Goal: Task Accomplishment & Management: Manage account settings

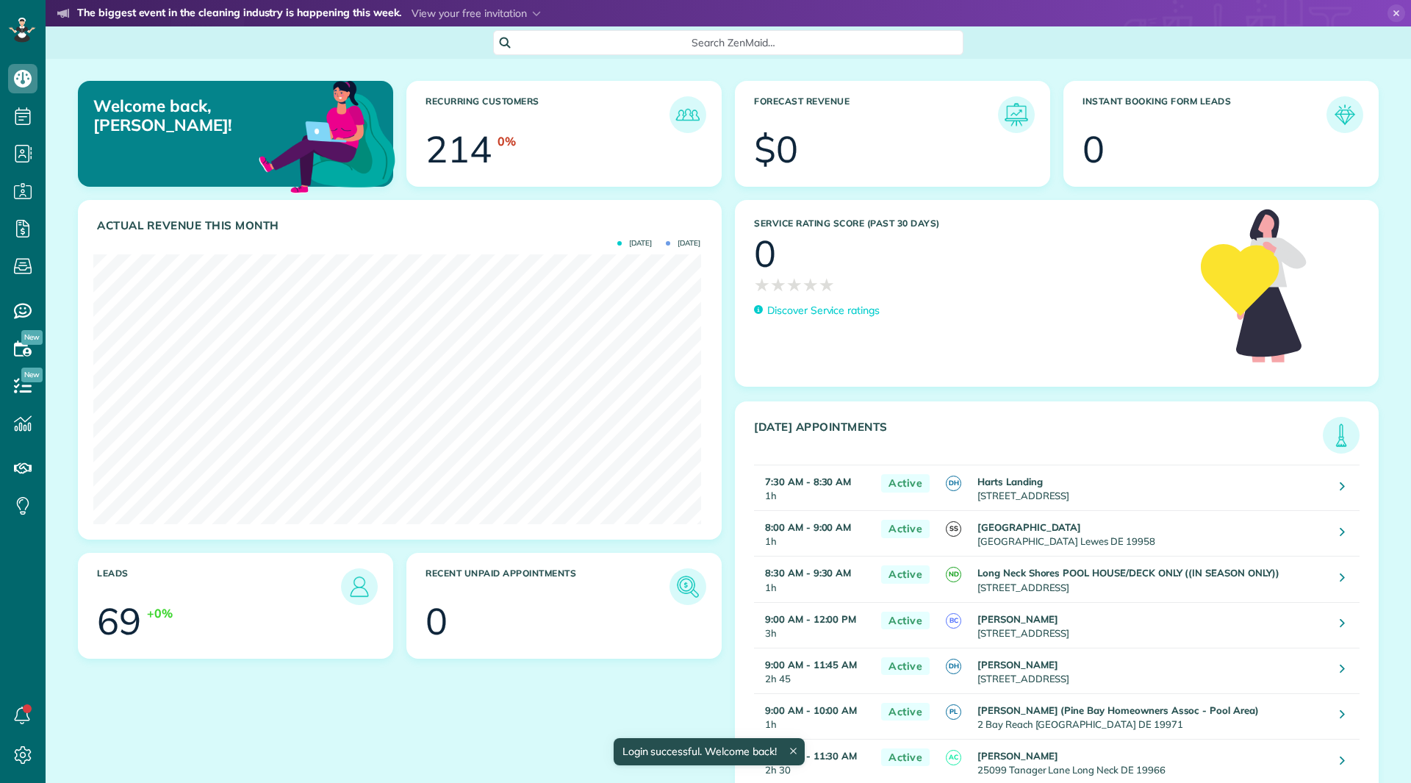
scroll to position [270, 607]
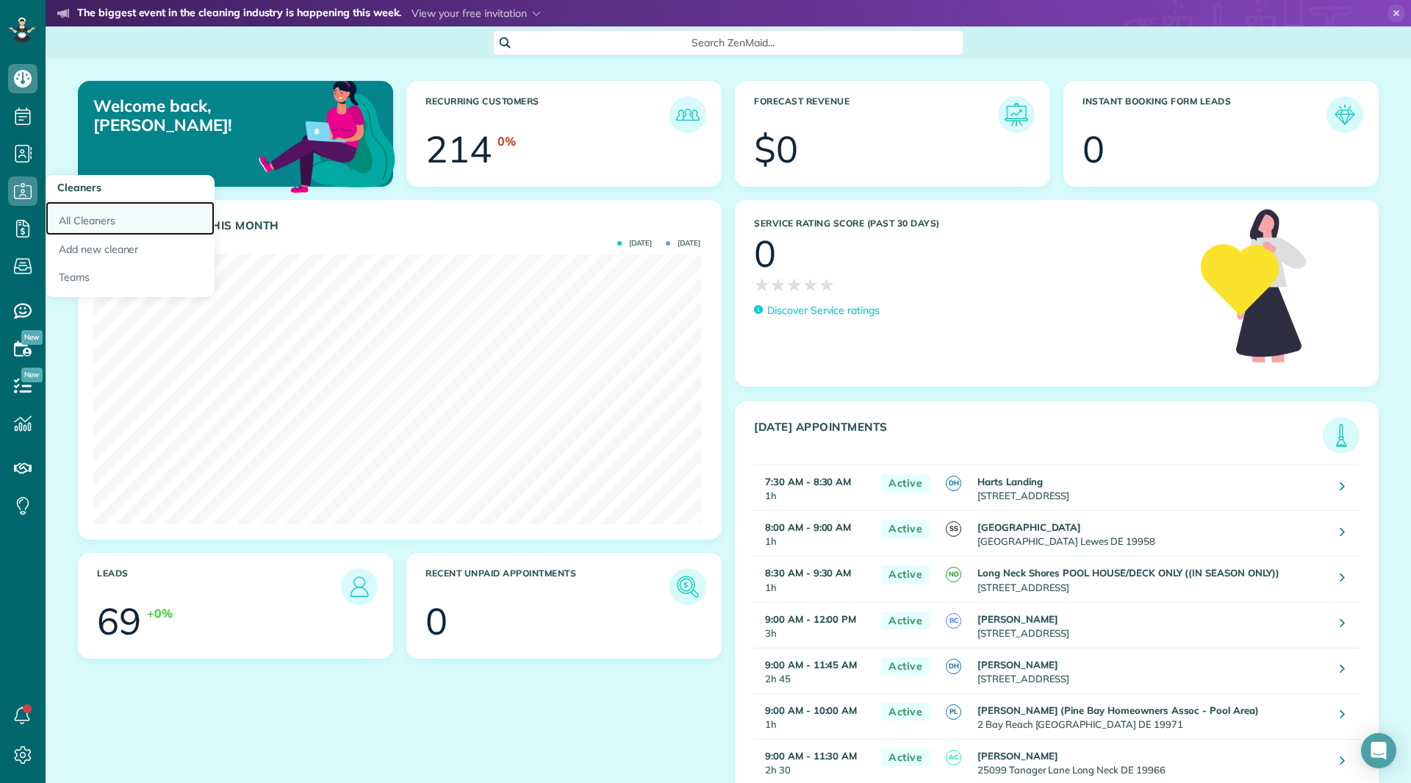
click at [70, 221] on link "All Cleaners" at bounding box center [130, 218] width 169 height 34
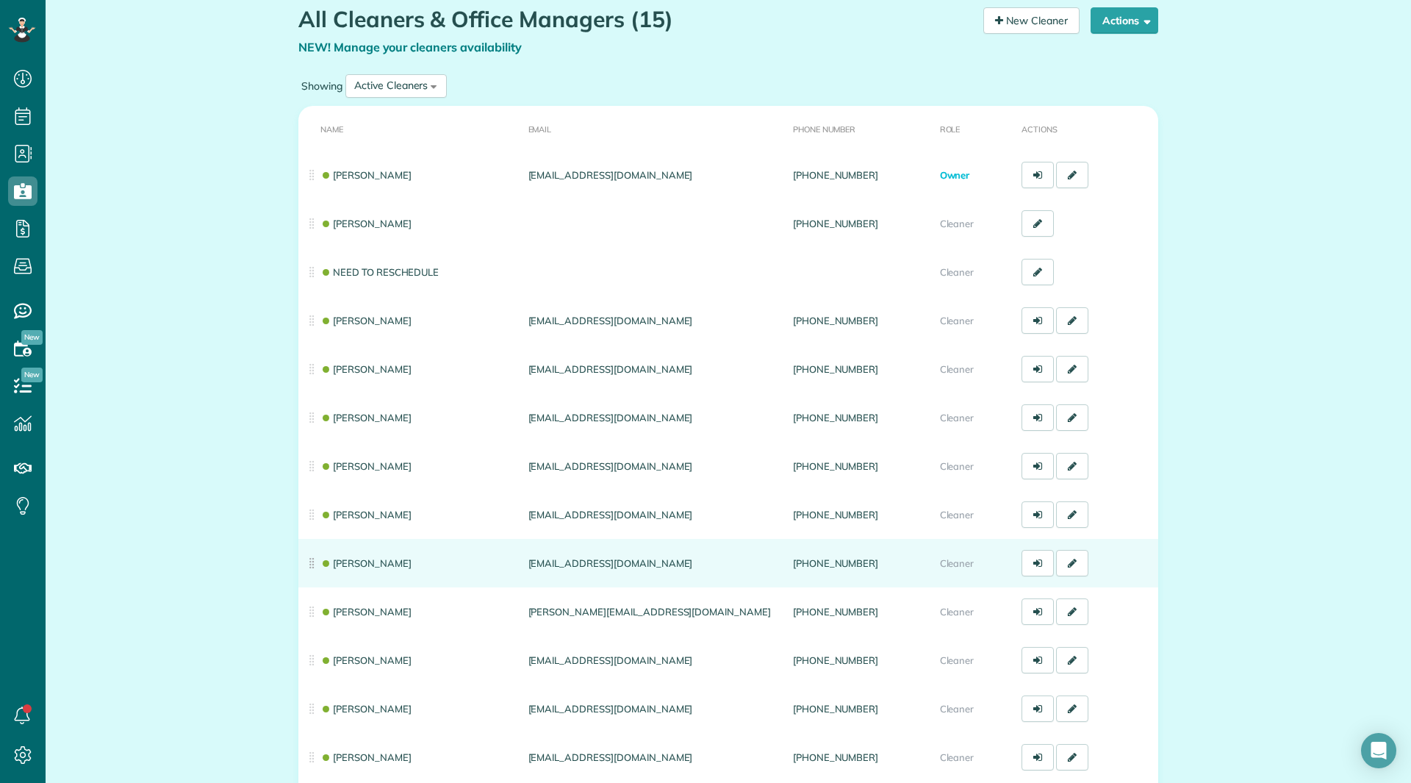
scroll to position [147, 0]
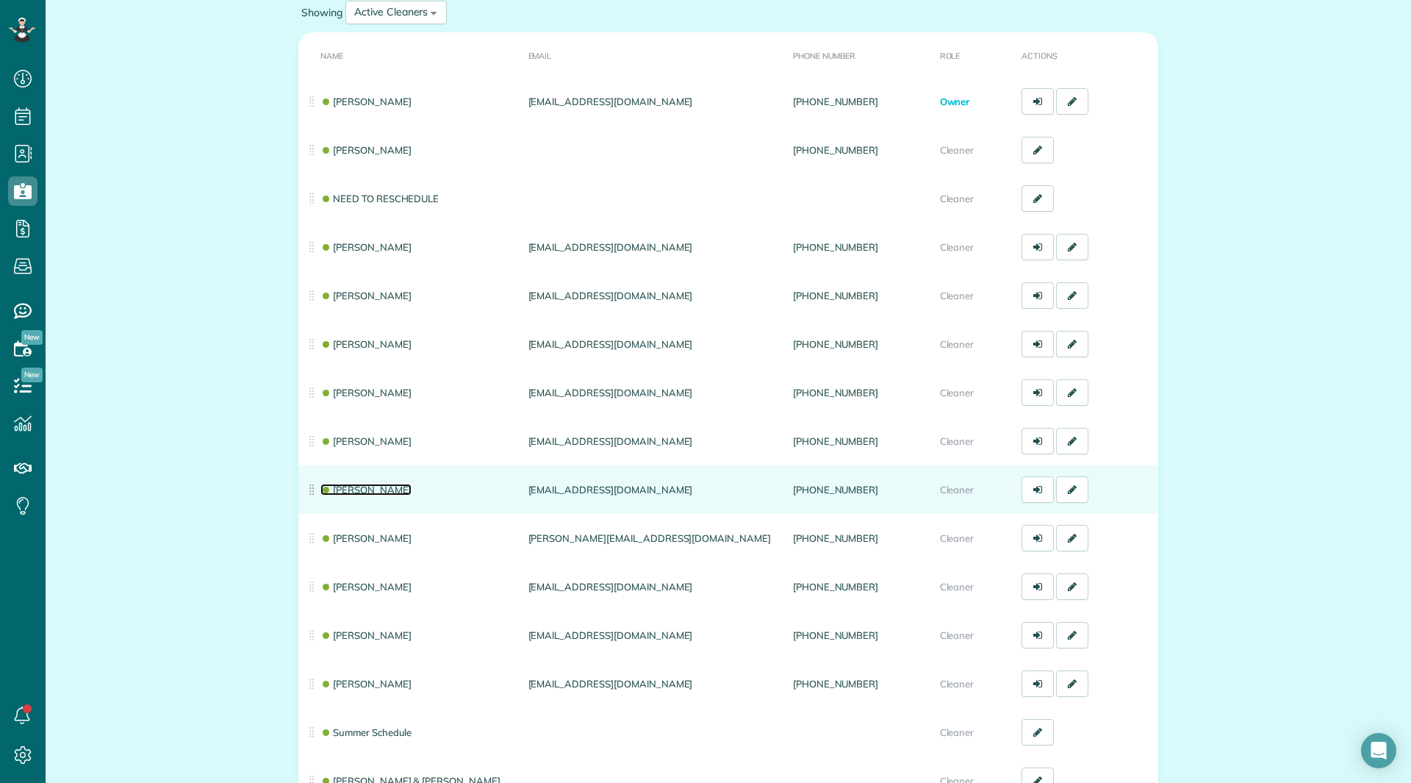
click at [359, 492] on link "Katlyn Chalmers" at bounding box center [365, 490] width 91 height 12
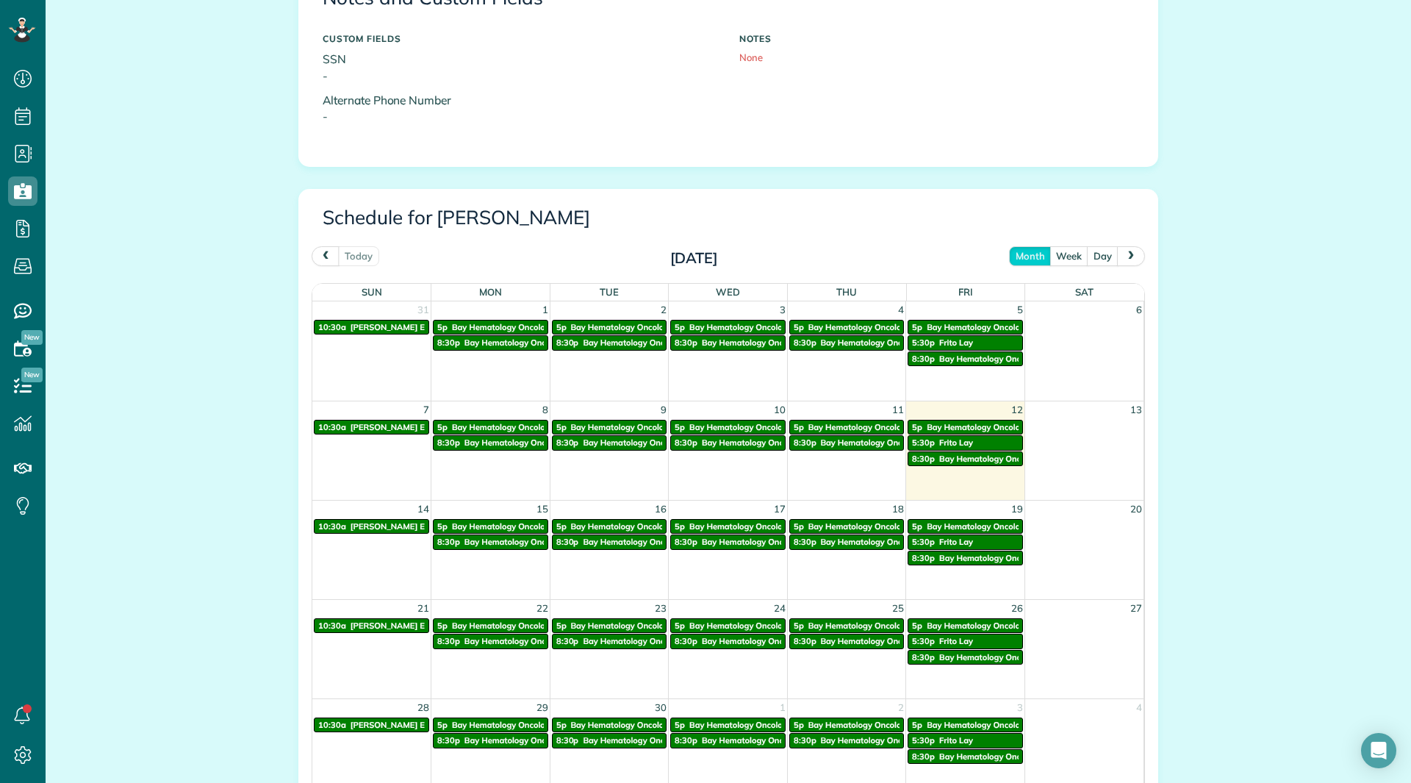
scroll to position [588, 0]
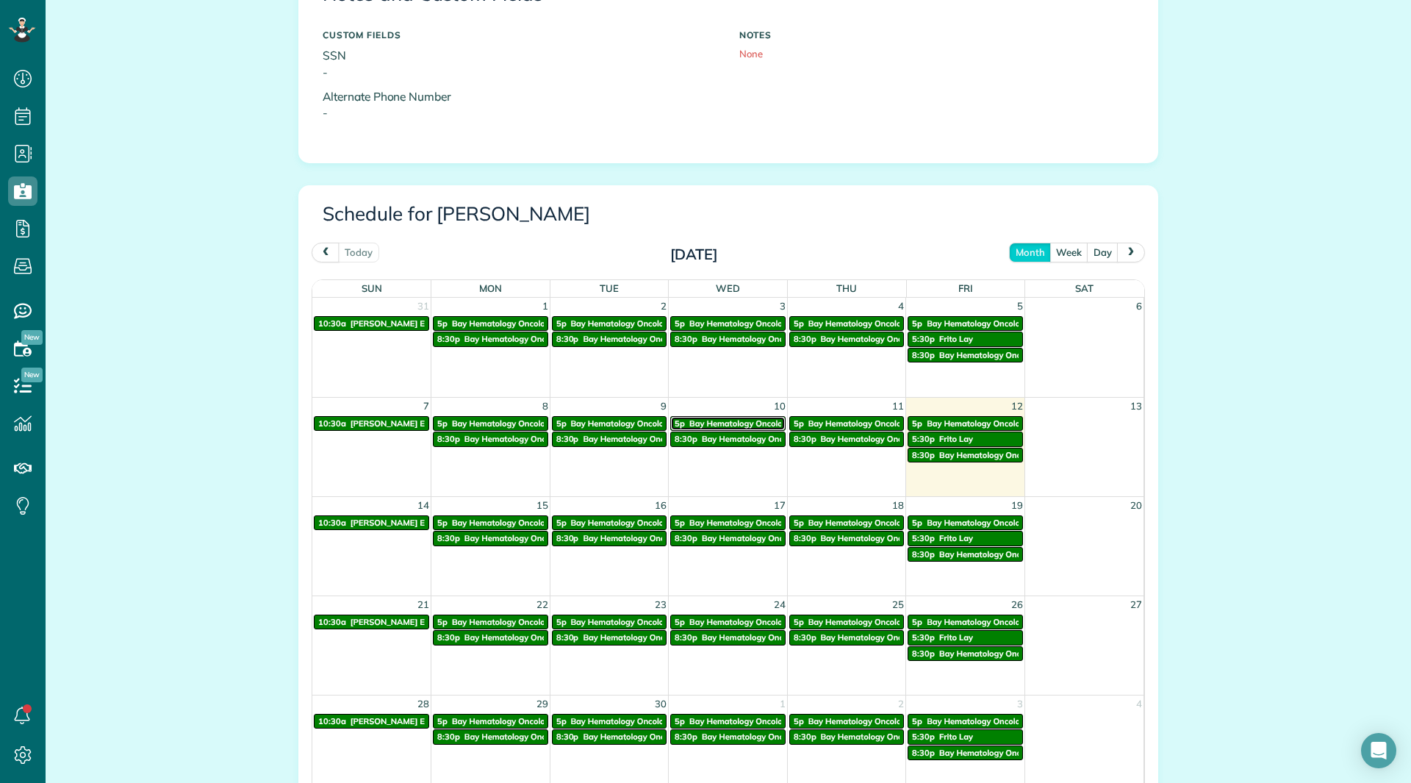
click at [707, 423] on span "Bay Hematology Oncology Center" at bounding box center [754, 423] width 130 height 10
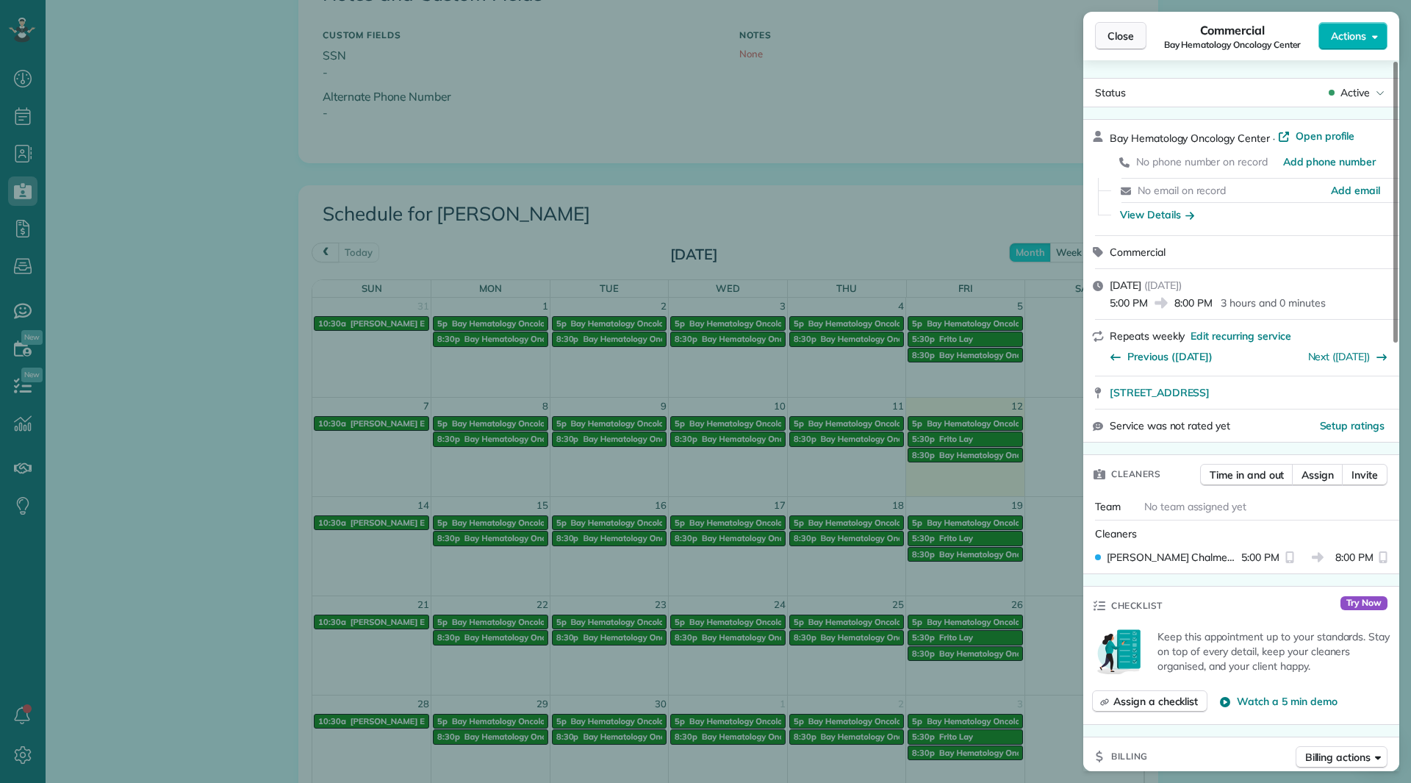
click at [1141, 38] on button "Close" at bounding box center [1120, 36] width 51 height 28
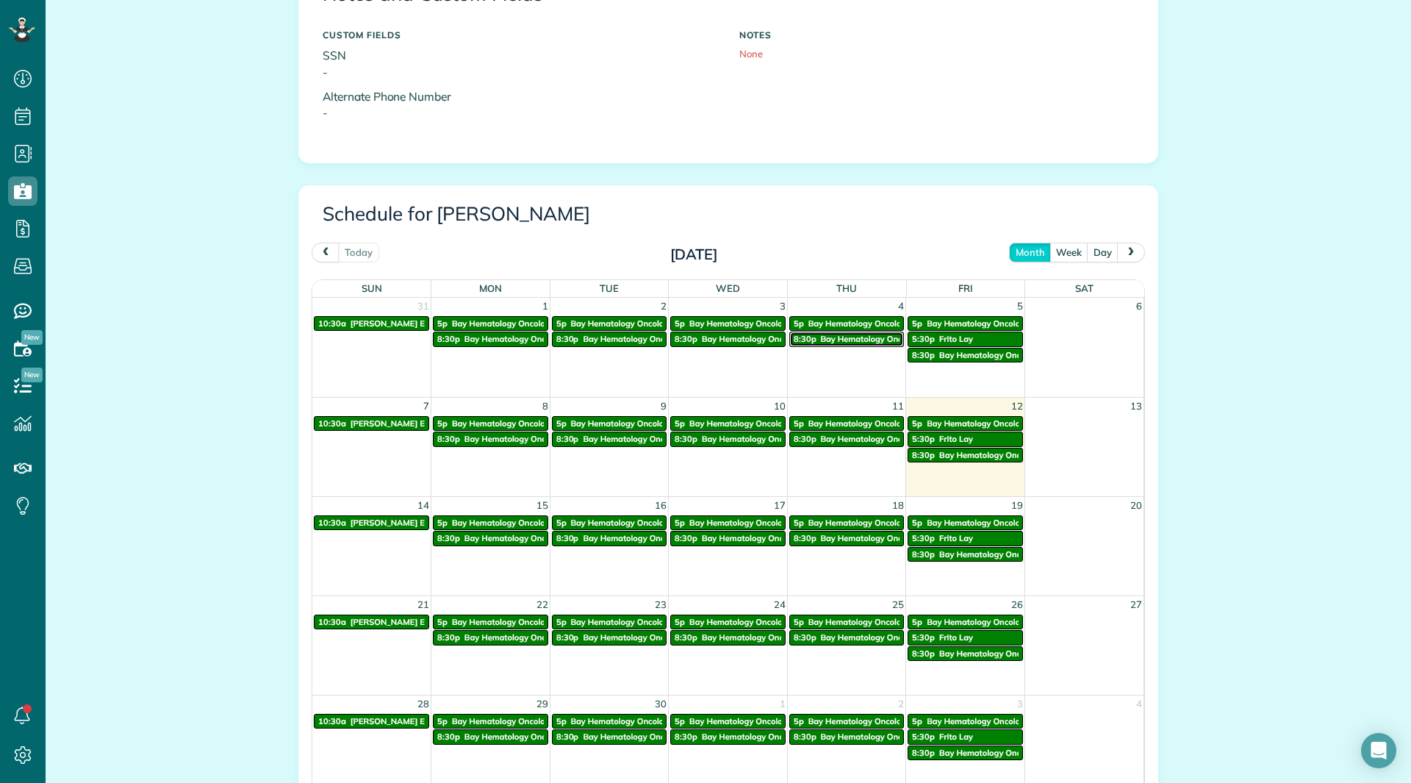
click at [828, 337] on span "Bay Hematology Oncology" at bounding box center [872, 339] width 103 height 10
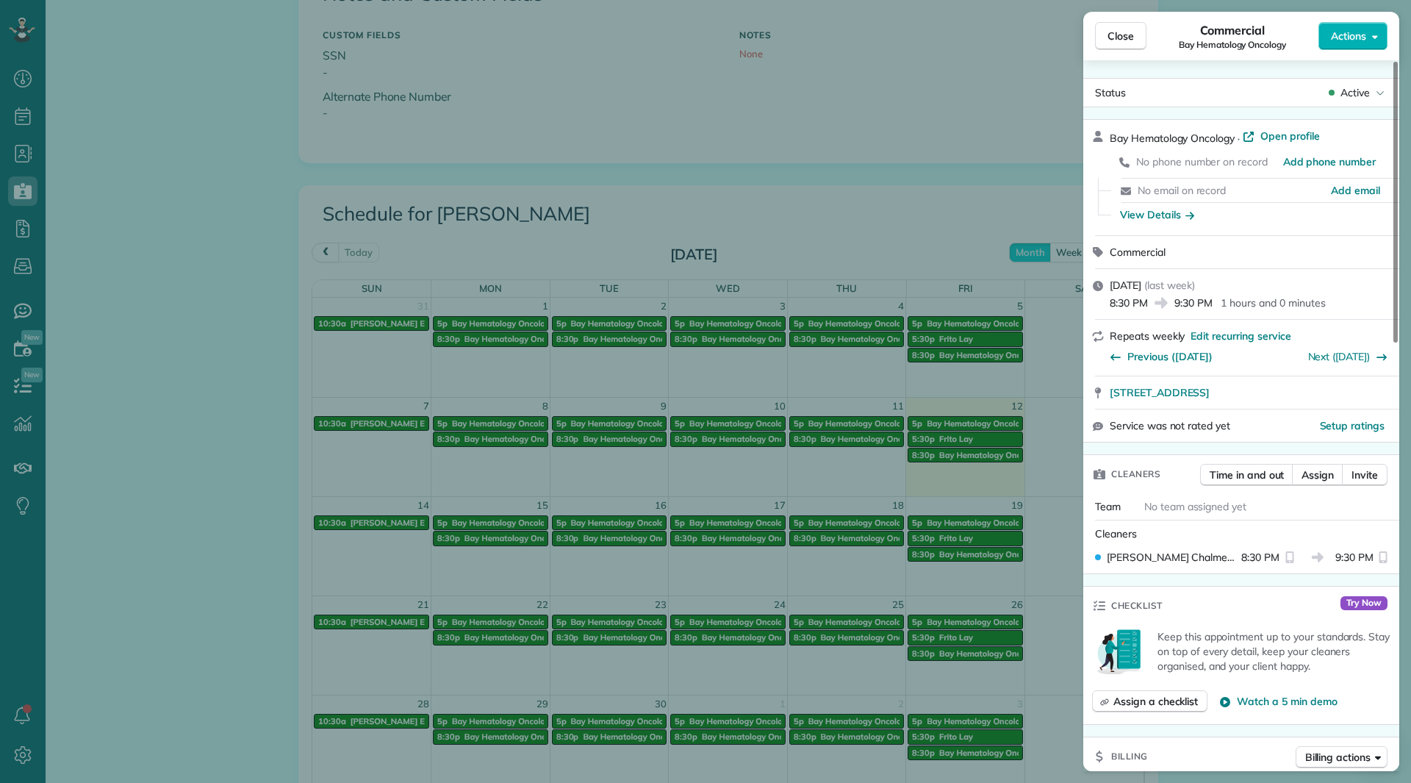
click at [24, 182] on div "Close Commercial Bay Hematology Oncology Actions Status Active Bay Hematology O…" at bounding box center [705, 391] width 1411 height 783
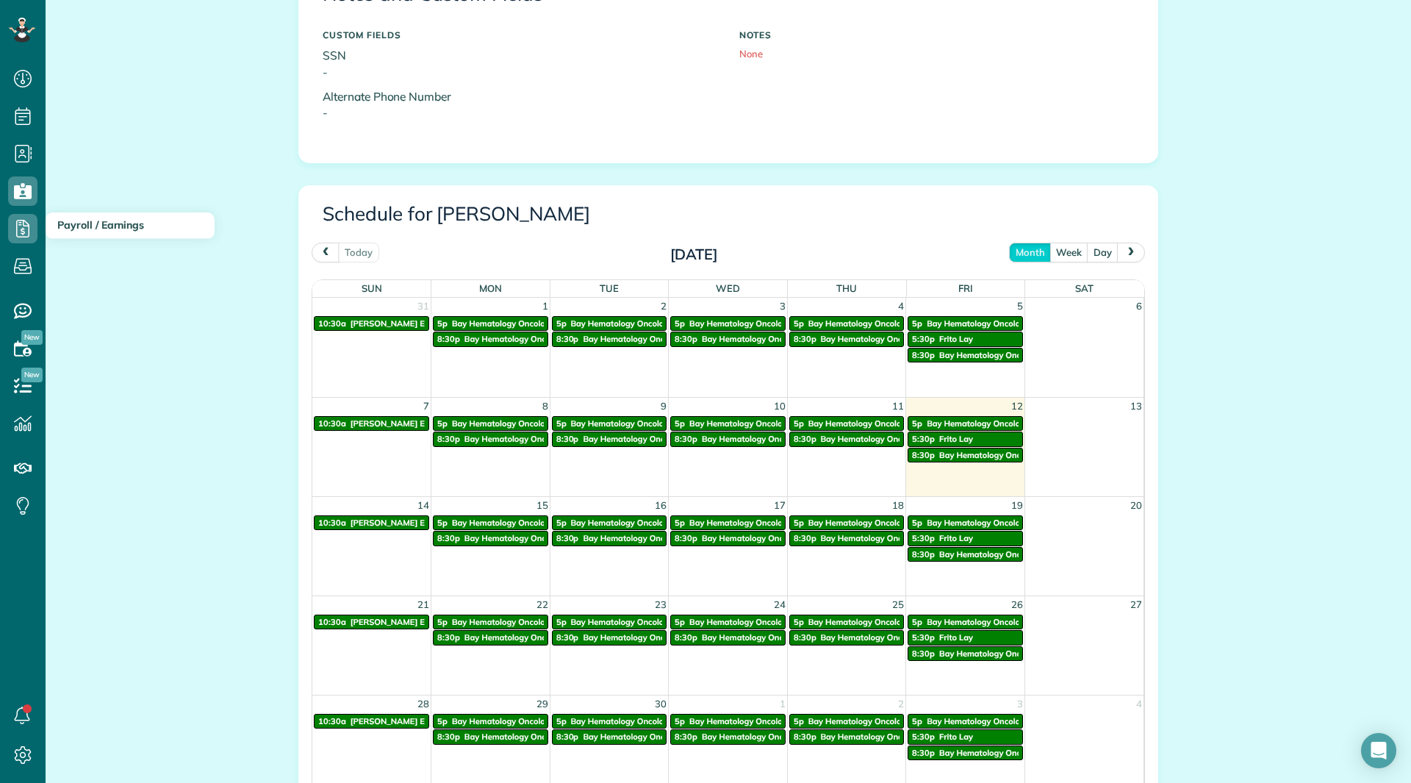
click at [63, 220] on span "Payroll / Earnings" at bounding box center [100, 224] width 87 height 13
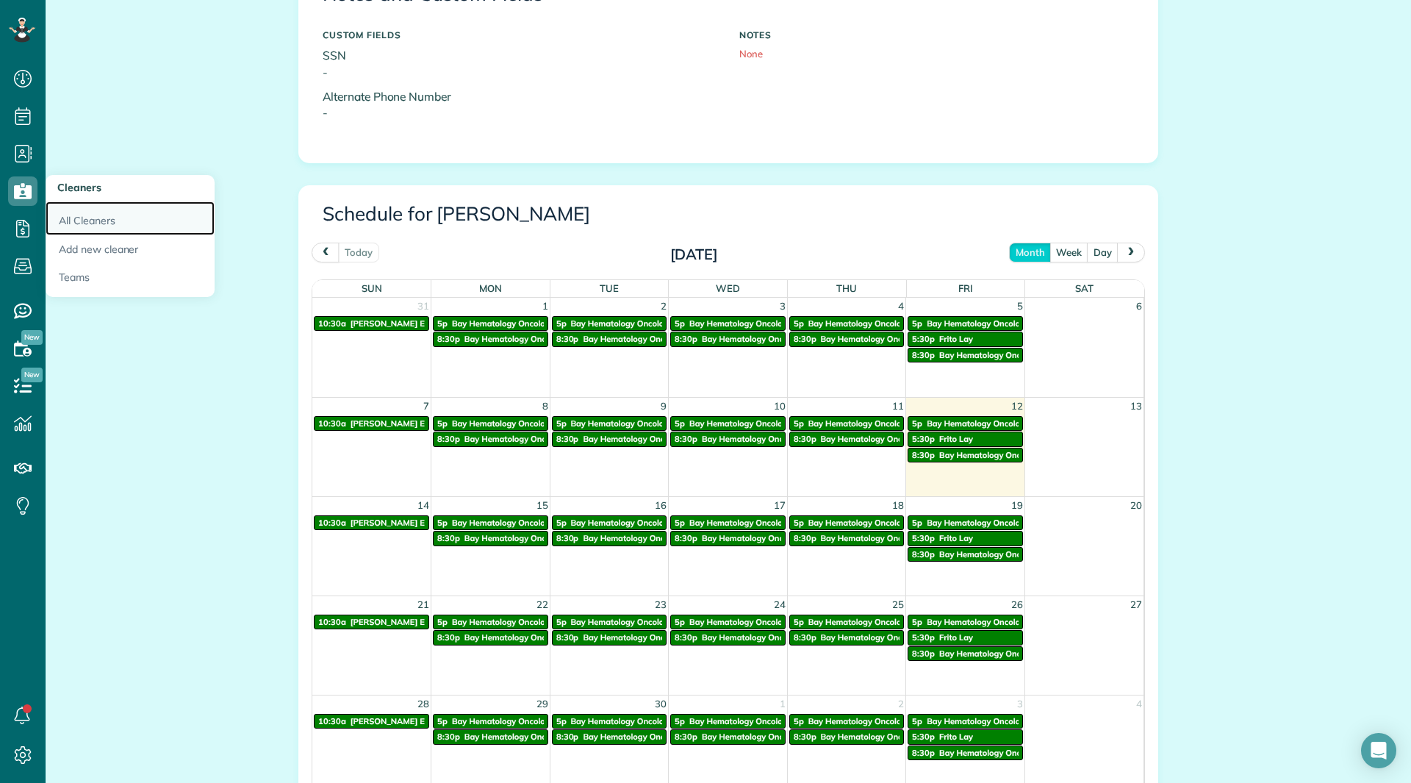
click at [66, 221] on link "All Cleaners" at bounding box center [130, 218] width 169 height 34
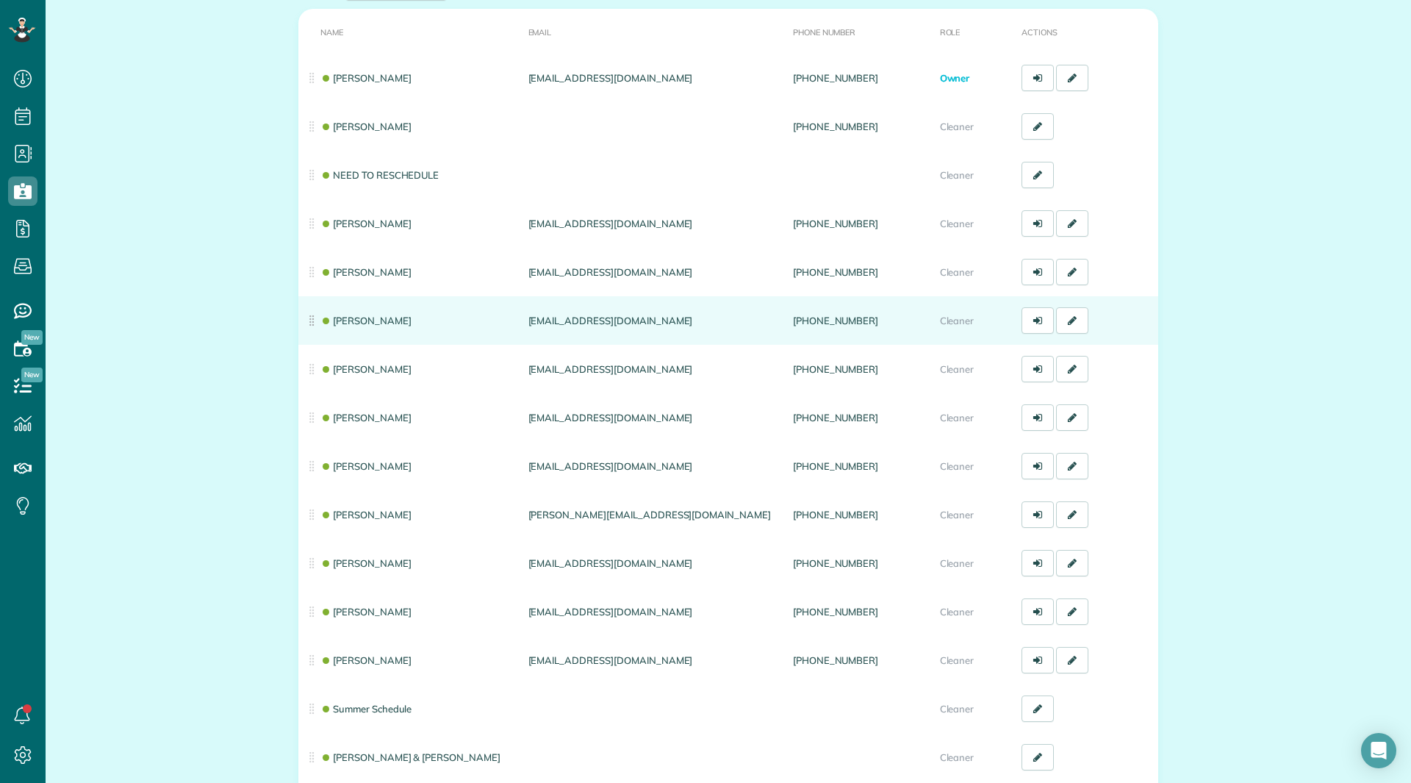
scroll to position [221, 0]
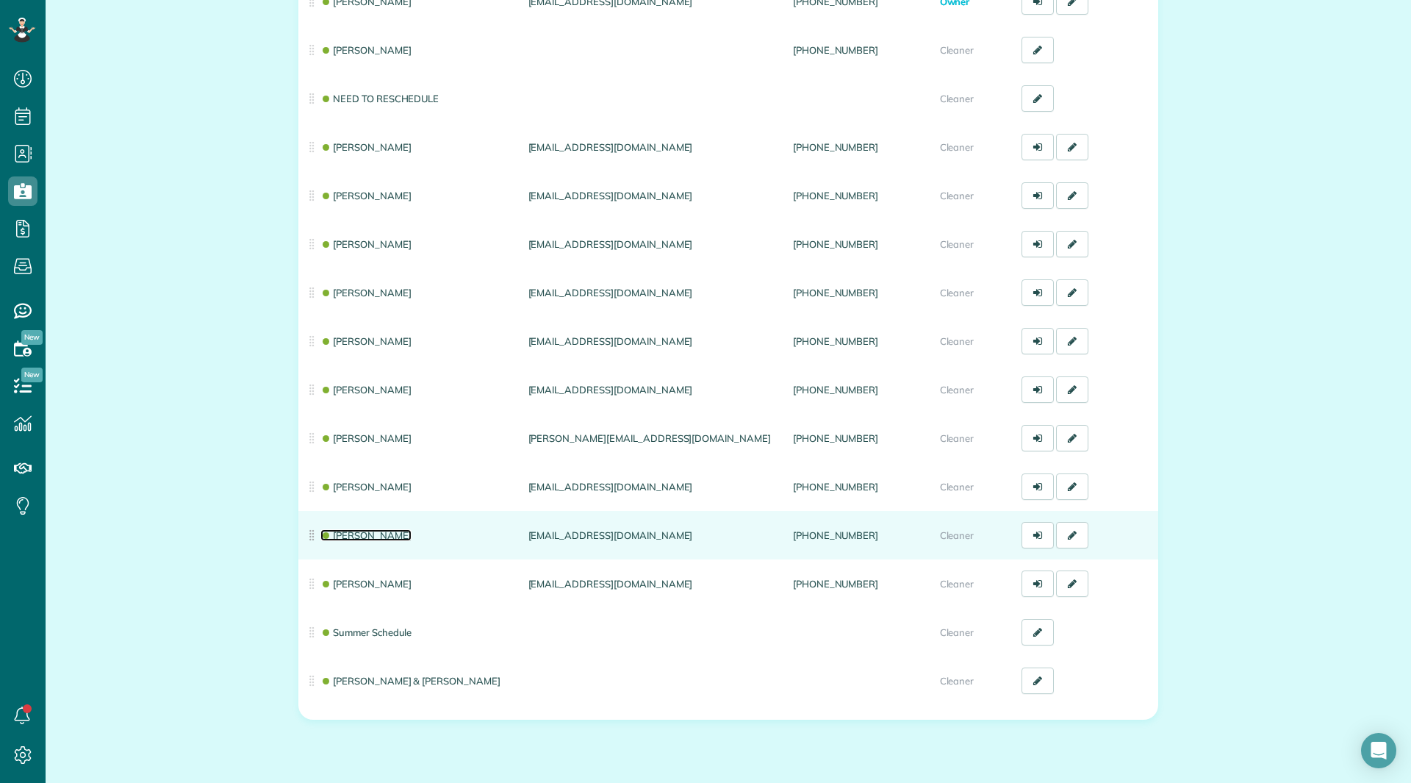
click at [376, 535] on link "[PERSON_NAME]" at bounding box center [365, 535] width 91 height 12
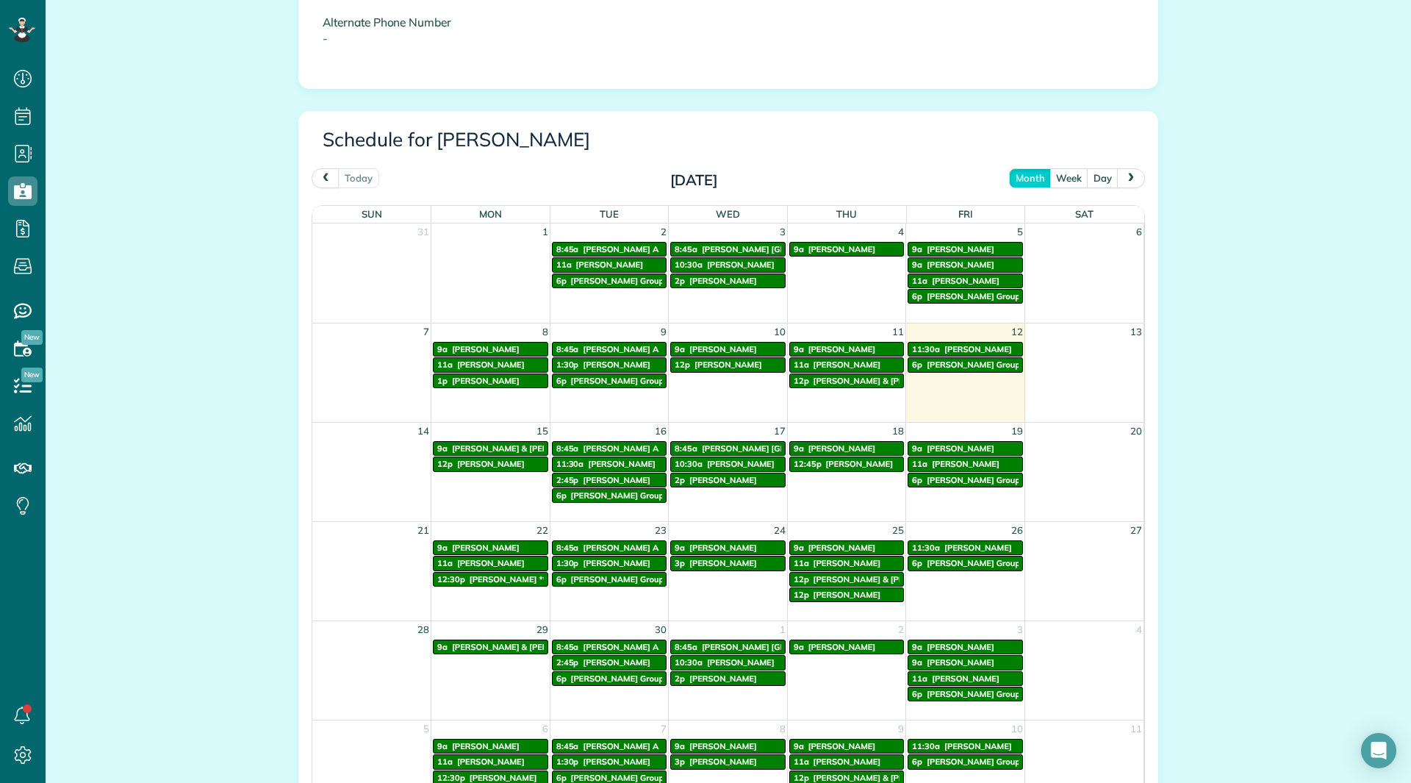
scroll to position [662, 0]
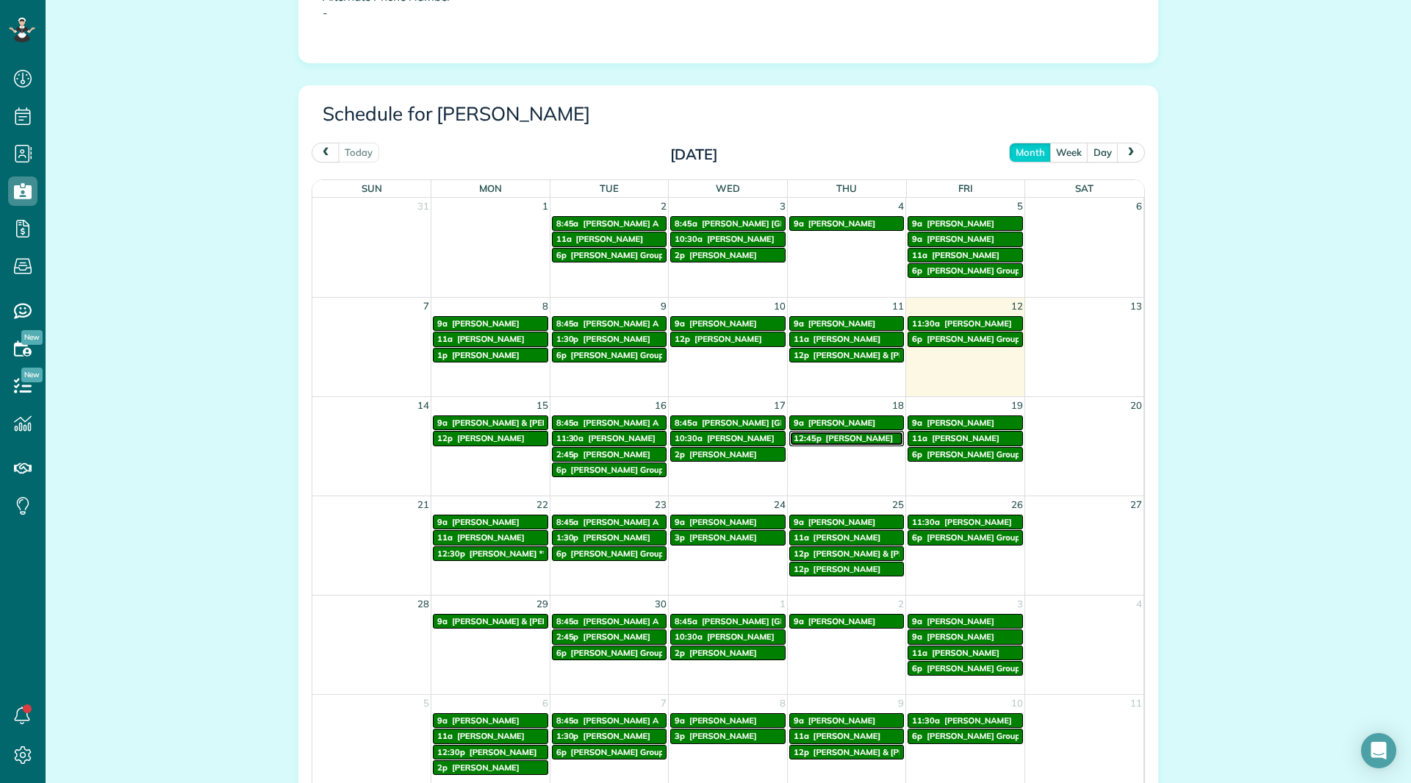
click at [835, 438] on span "[PERSON_NAME]" at bounding box center [860, 438] width 68 height 10
